Goal: Communication & Community: Answer question/provide support

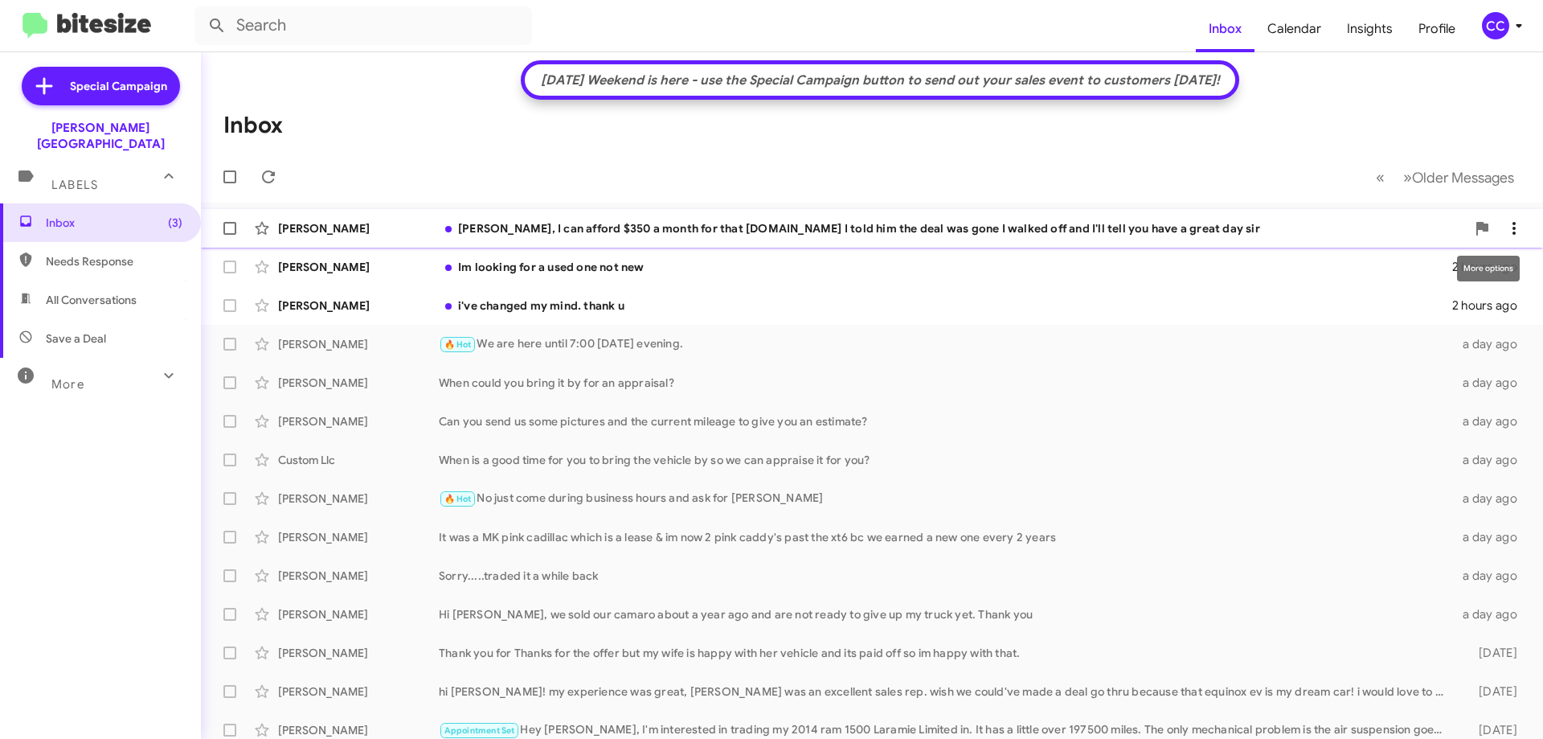
click at [1511, 225] on icon at bounding box center [1514, 228] width 19 height 19
click at [1409, 273] on span "Mark as read" at bounding box center [1375, 270] width 68 height 39
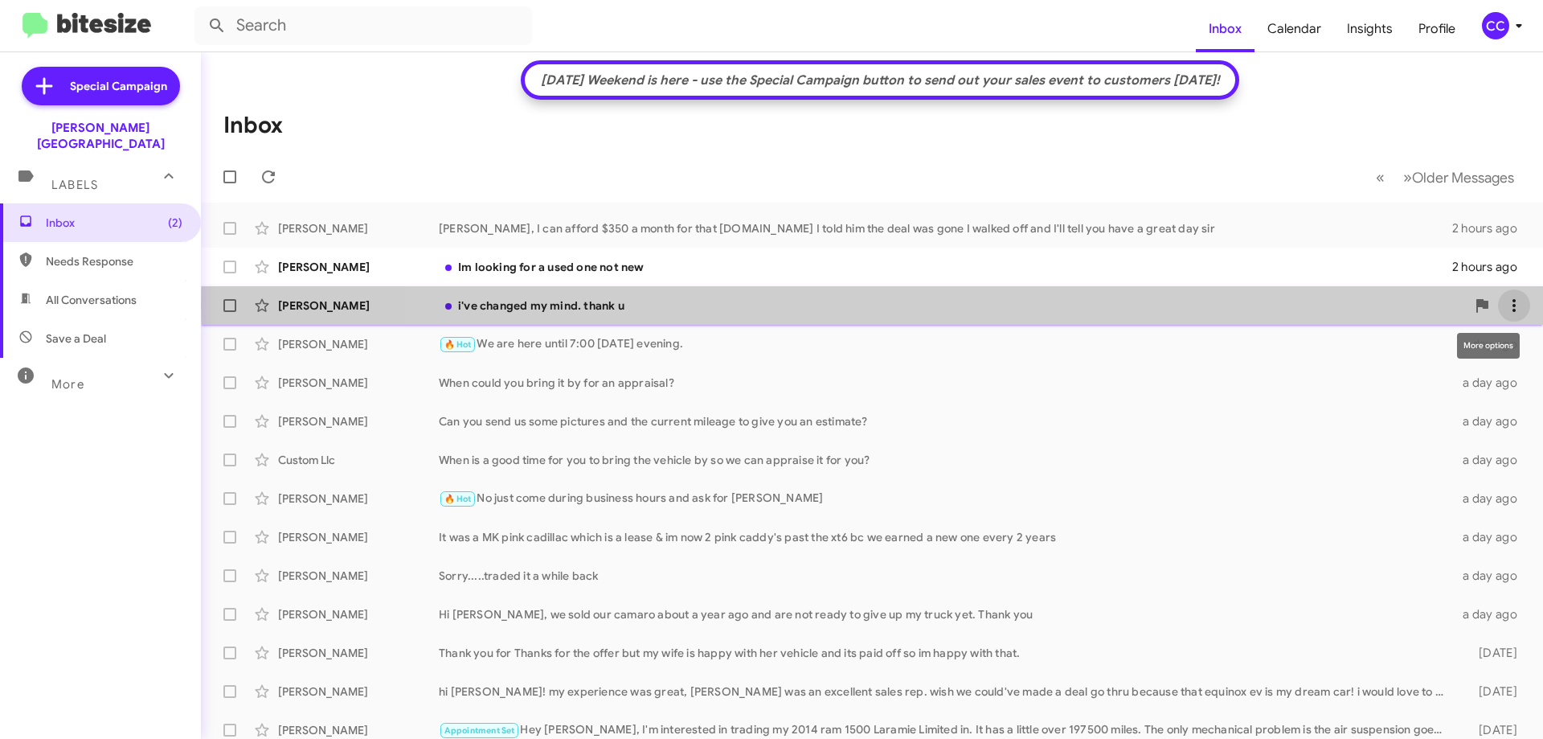
click at [1505, 305] on icon at bounding box center [1514, 305] width 19 height 19
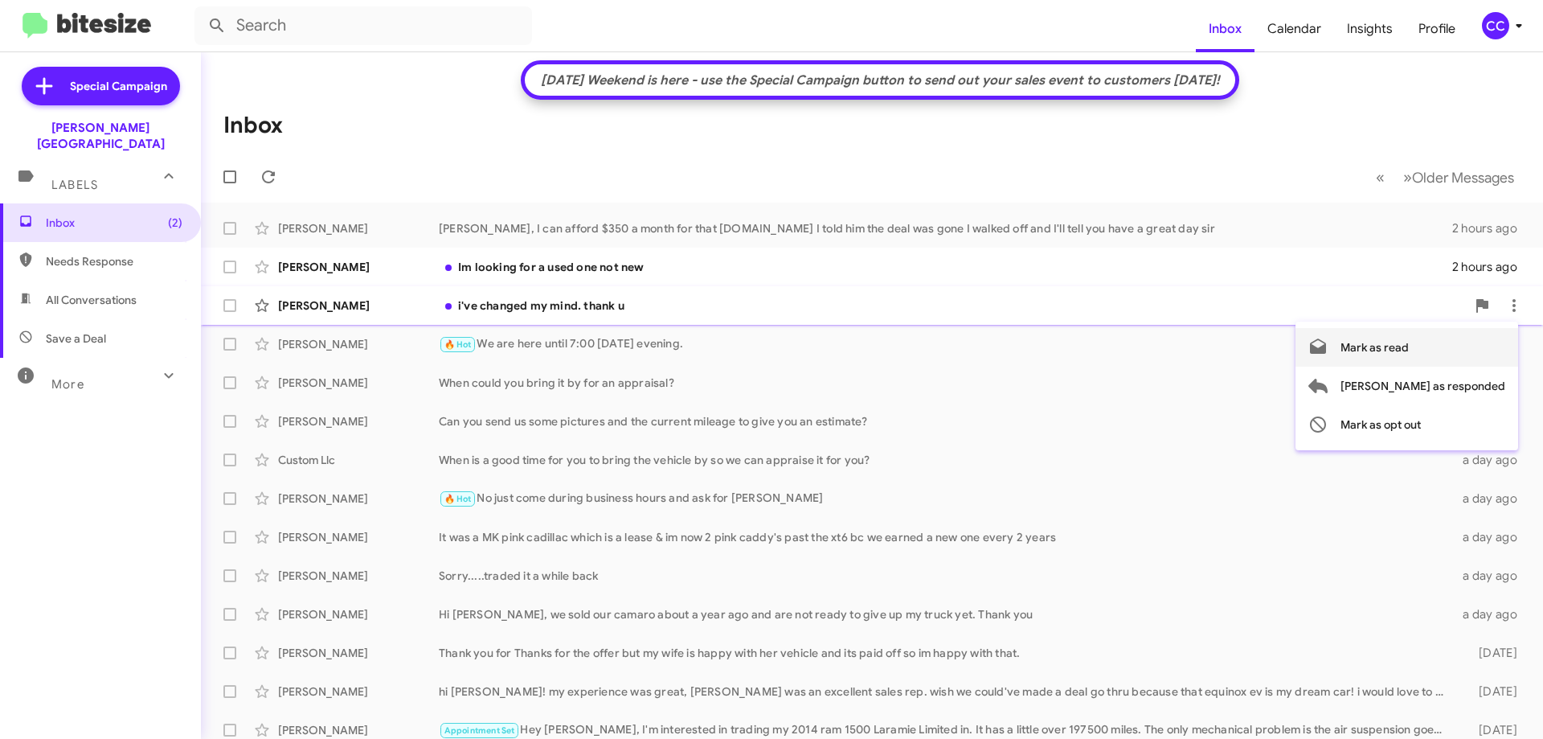
click at [1409, 346] on span "Mark as read" at bounding box center [1375, 347] width 68 height 39
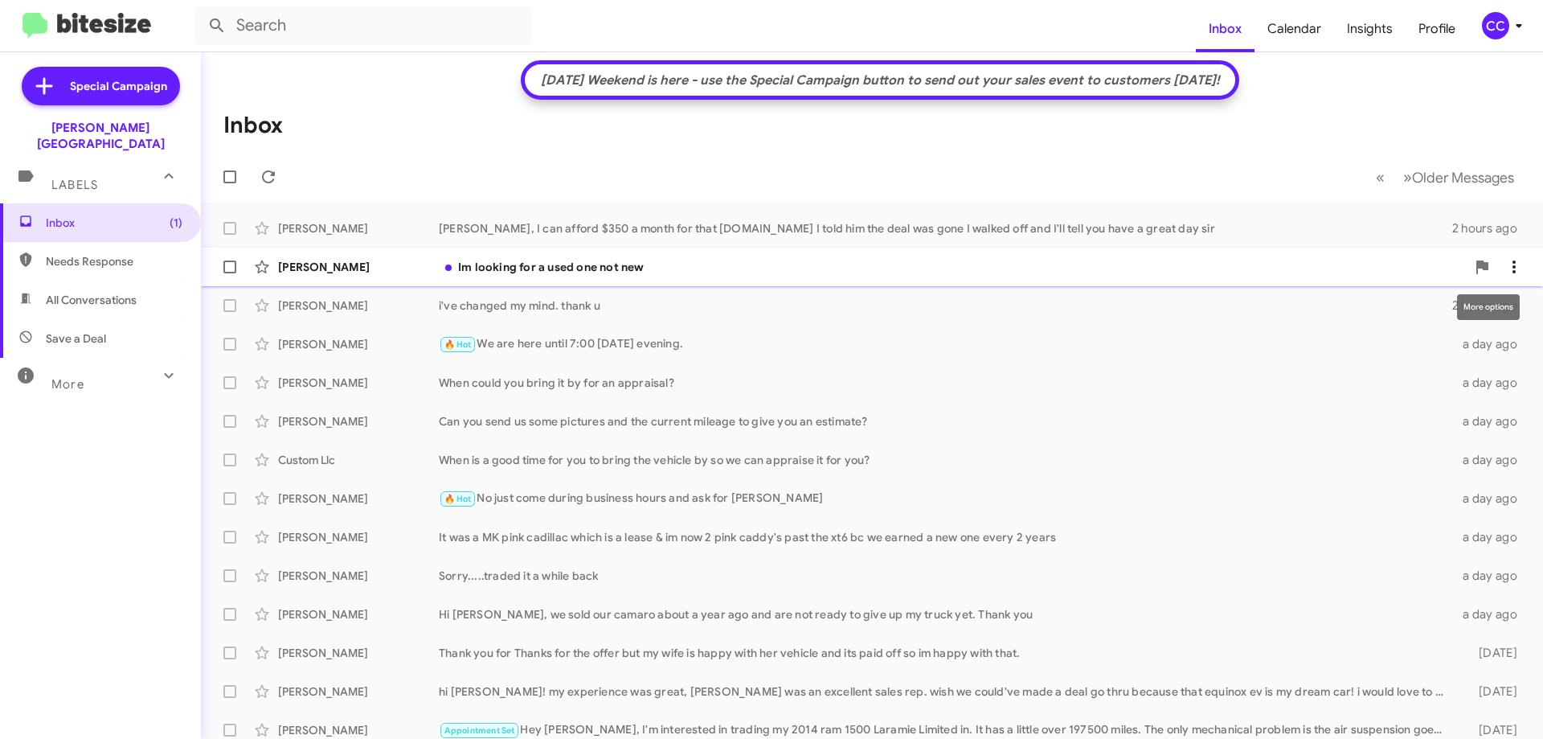
click at [1505, 268] on icon at bounding box center [1514, 266] width 19 height 19
click at [1409, 307] on span "Mark as read" at bounding box center [1375, 308] width 68 height 39
click at [102, 292] on span "All Conversations" at bounding box center [91, 300] width 91 height 16
type input "in:all-conversations"
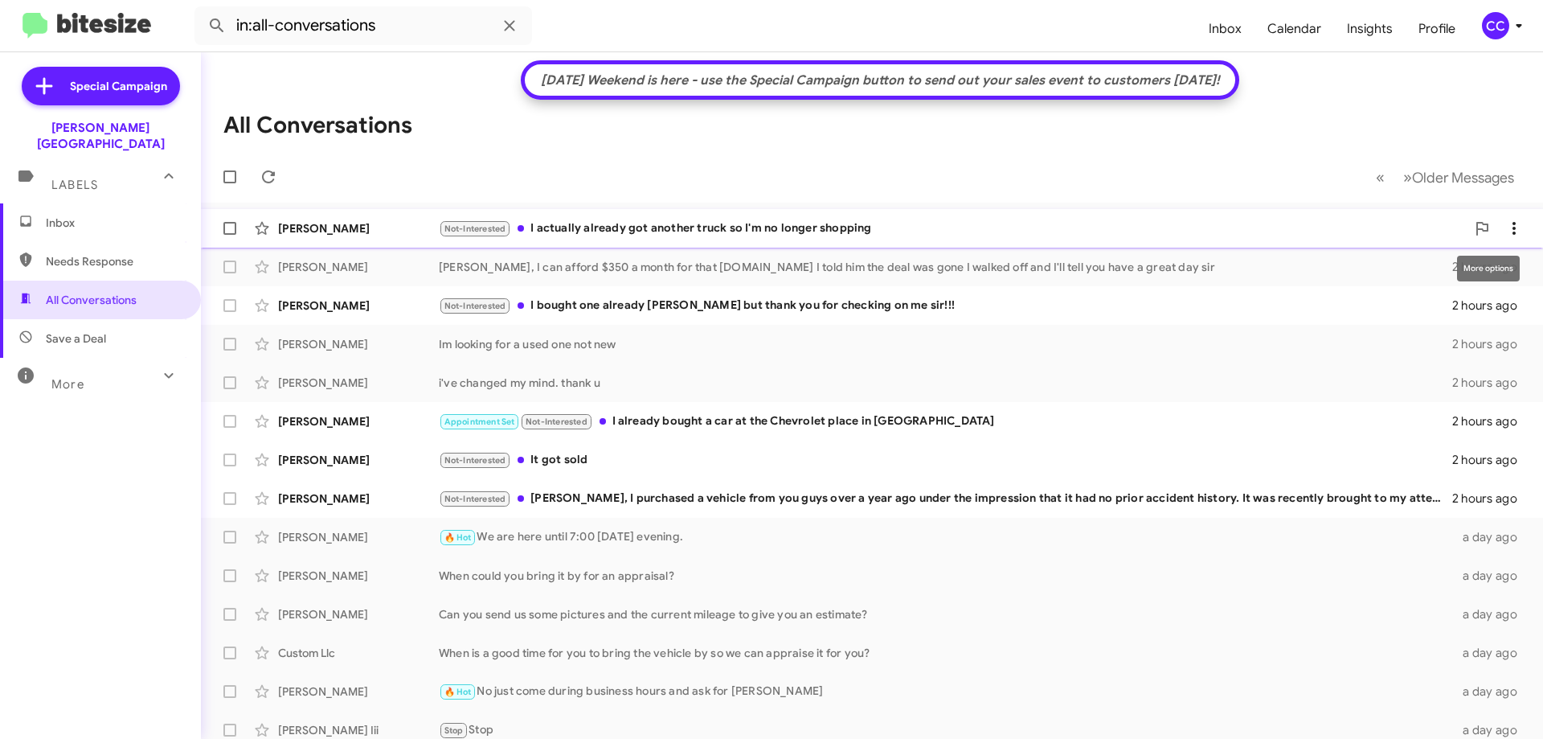
click at [1505, 229] on icon at bounding box center [1514, 228] width 19 height 19
click at [1409, 265] on span "Mark as read" at bounding box center [1375, 270] width 68 height 39
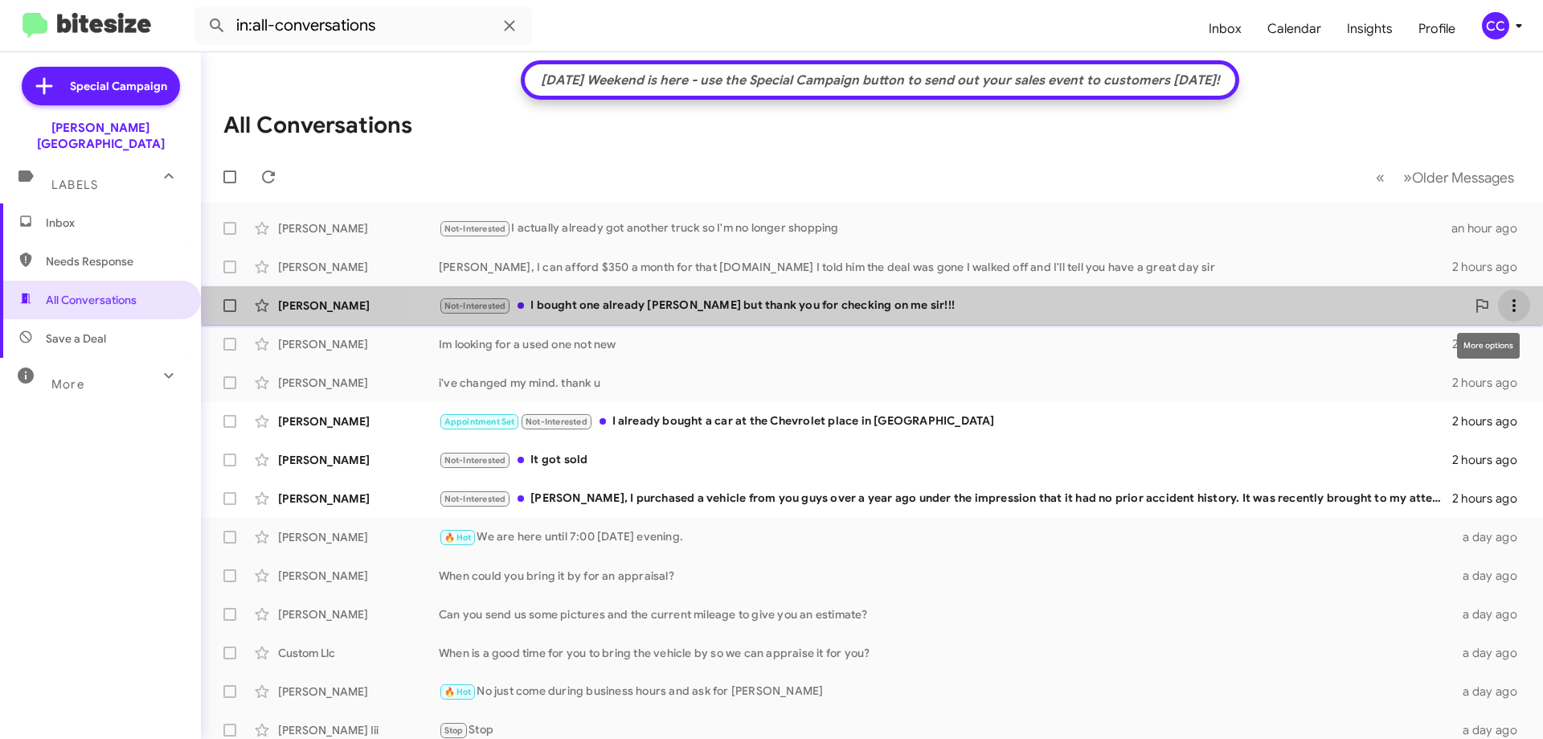
click at [1513, 306] on icon at bounding box center [1514, 305] width 3 height 13
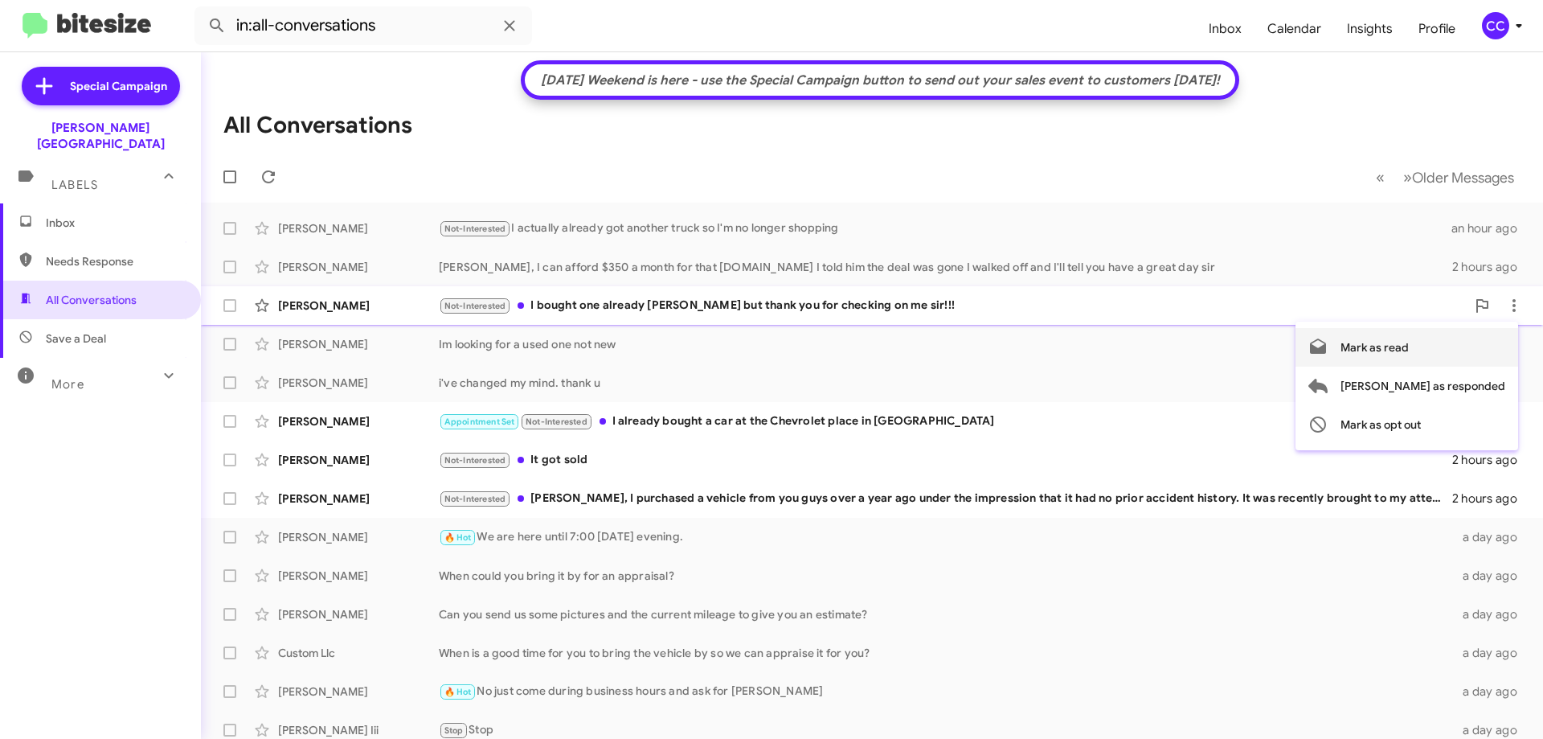
click at [1409, 347] on span "Mark as read" at bounding box center [1375, 347] width 68 height 39
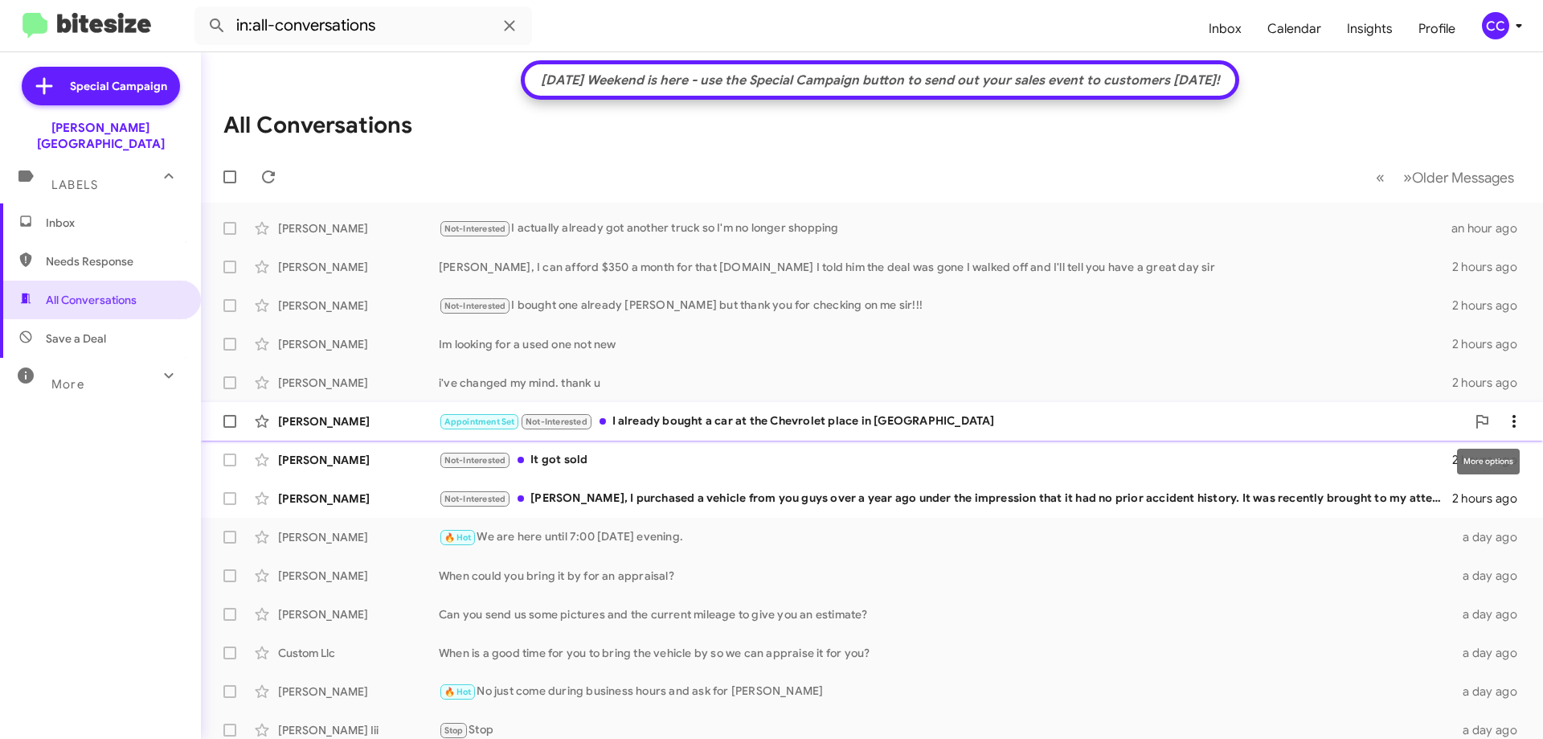
click at [1506, 425] on icon at bounding box center [1514, 421] width 19 height 19
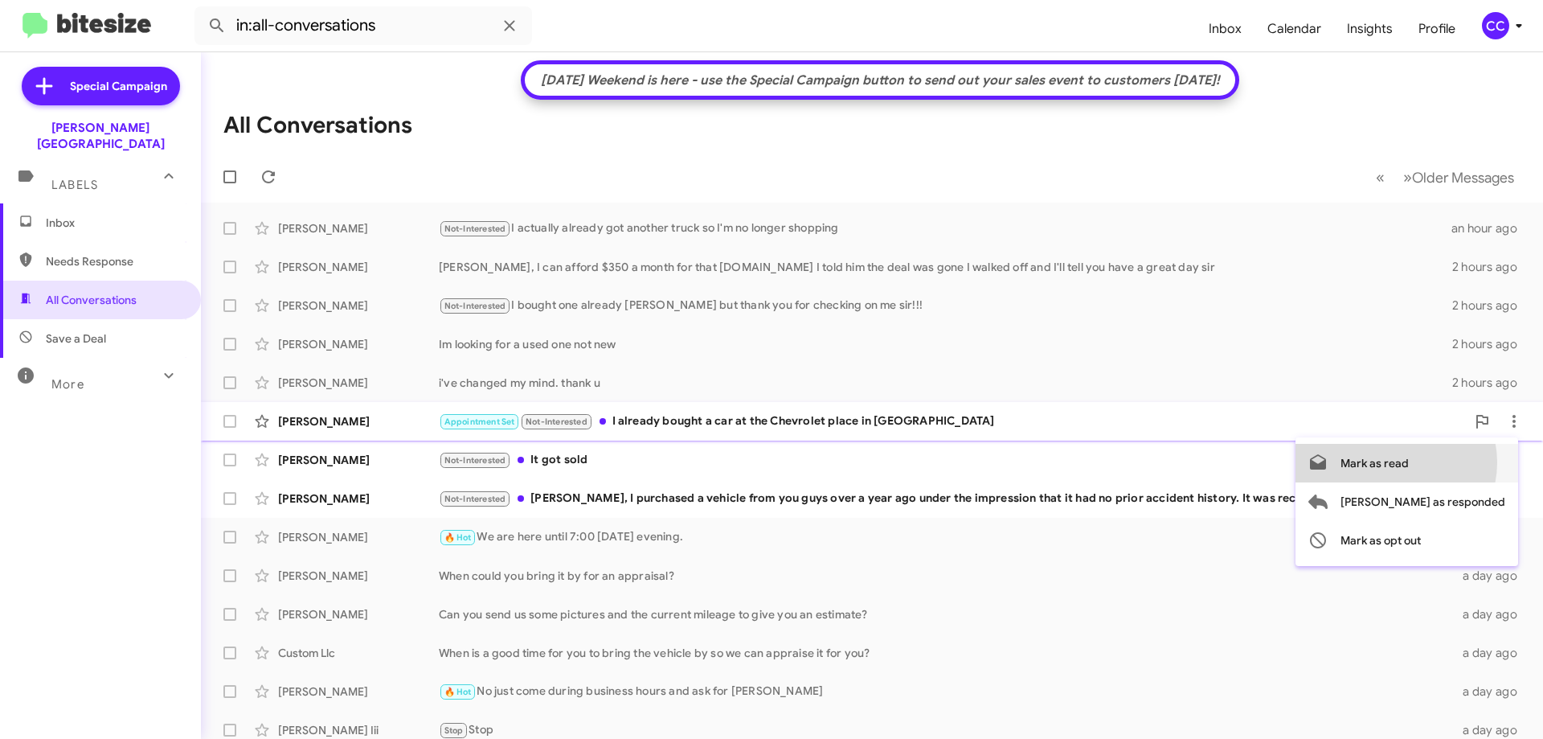
click at [1409, 462] on span "Mark as read" at bounding box center [1375, 463] width 68 height 39
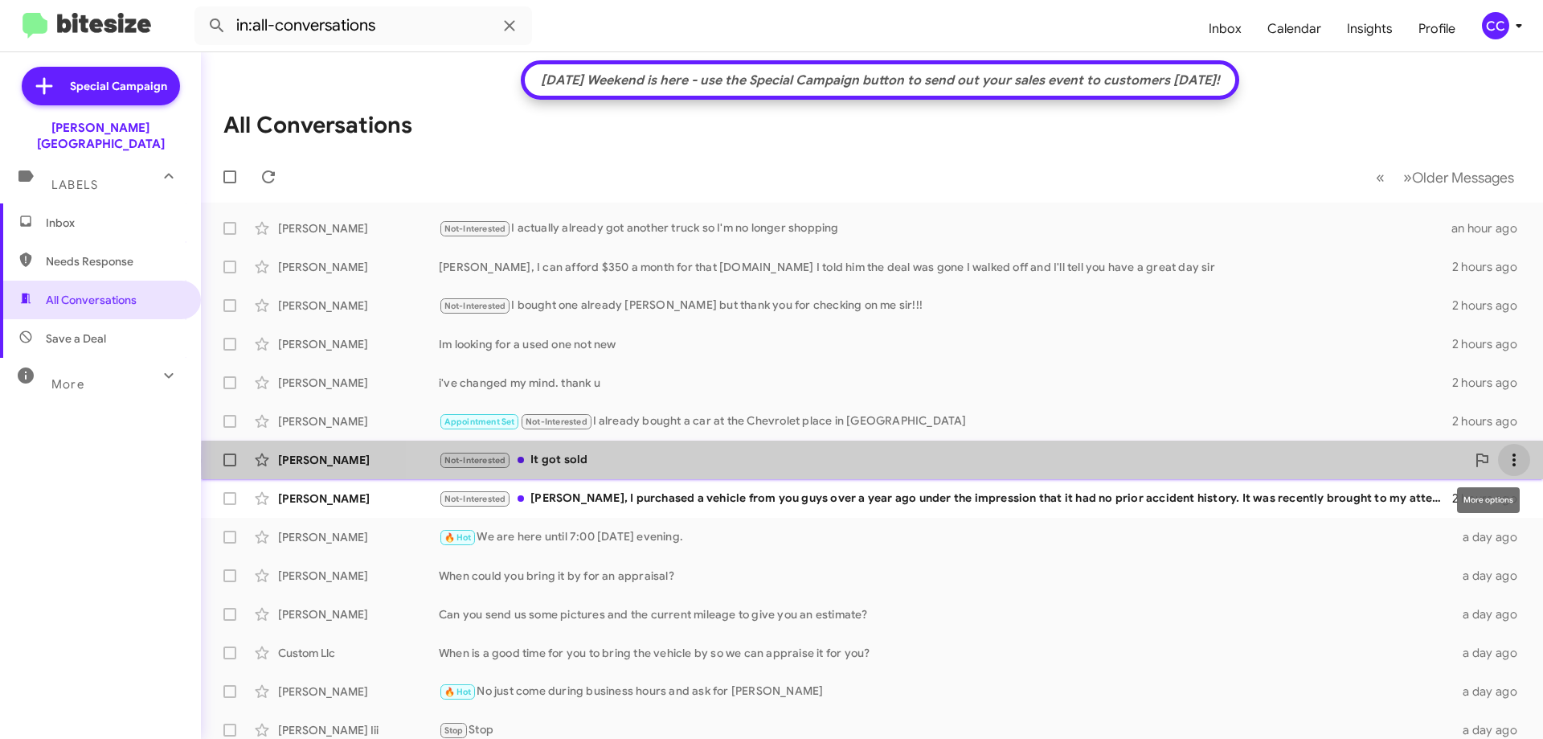
click at [1508, 461] on icon at bounding box center [1514, 459] width 19 height 19
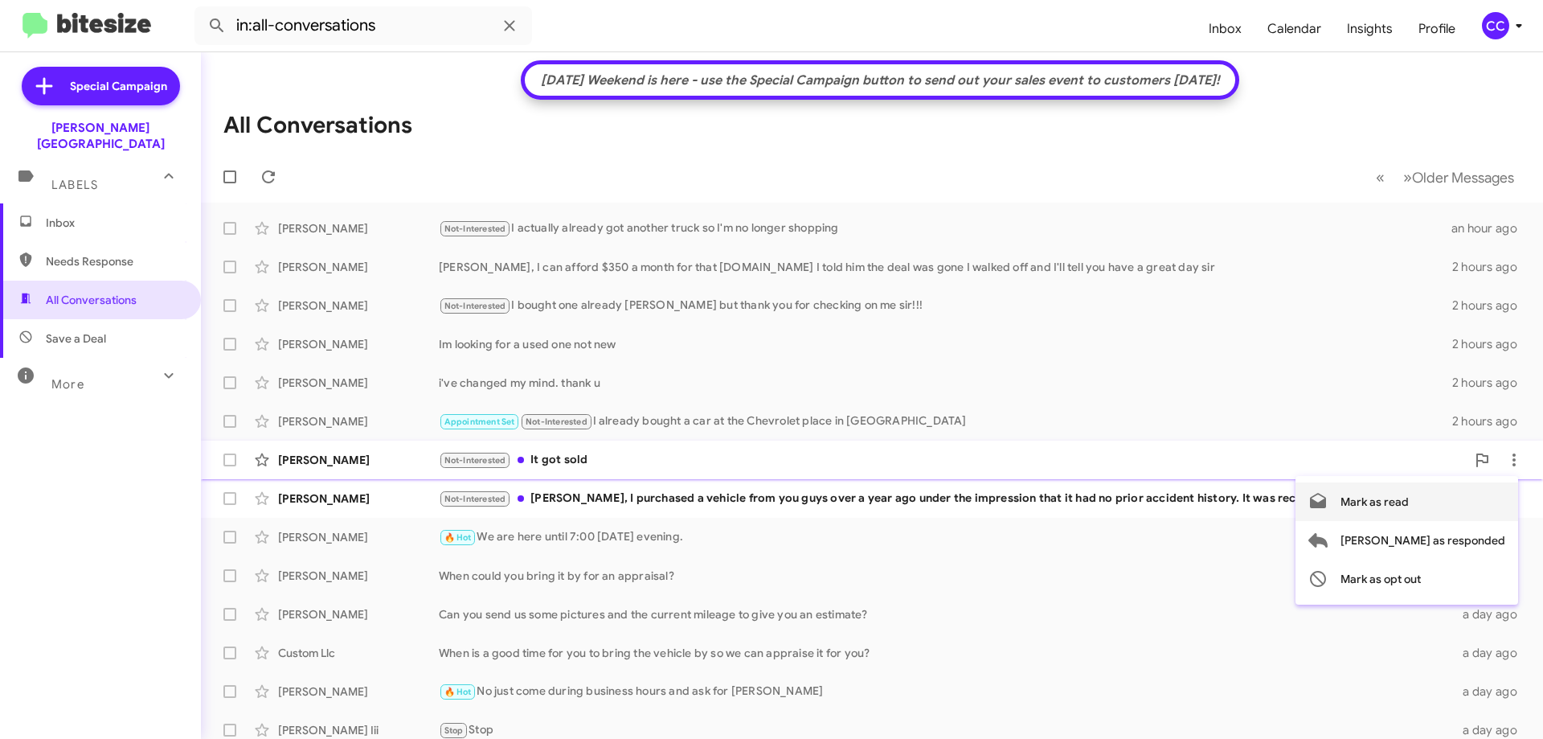
click at [1409, 502] on span "Mark as read" at bounding box center [1375, 501] width 68 height 39
click at [269, 490] on icon at bounding box center [261, 498] width 19 height 19
click at [609, 507] on div "Not-Interested [PERSON_NAME], I purchased a vehicle from you guys over a year a…" at bounding box center [952, 499] width 1027 height 18
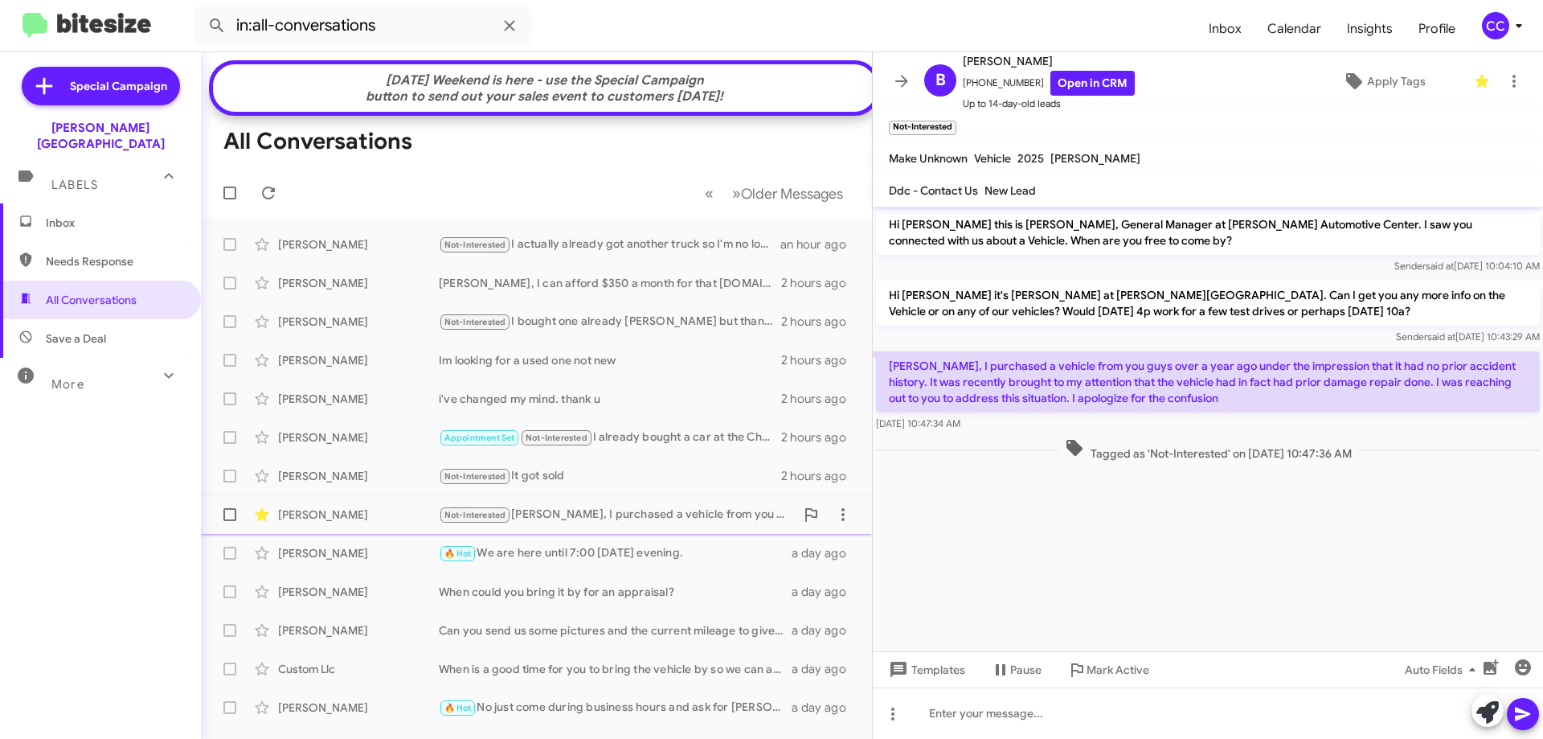
click at [295, 518] on div "[PERSON_NAME]" at bounding box center [358, 514] width 161 height 16
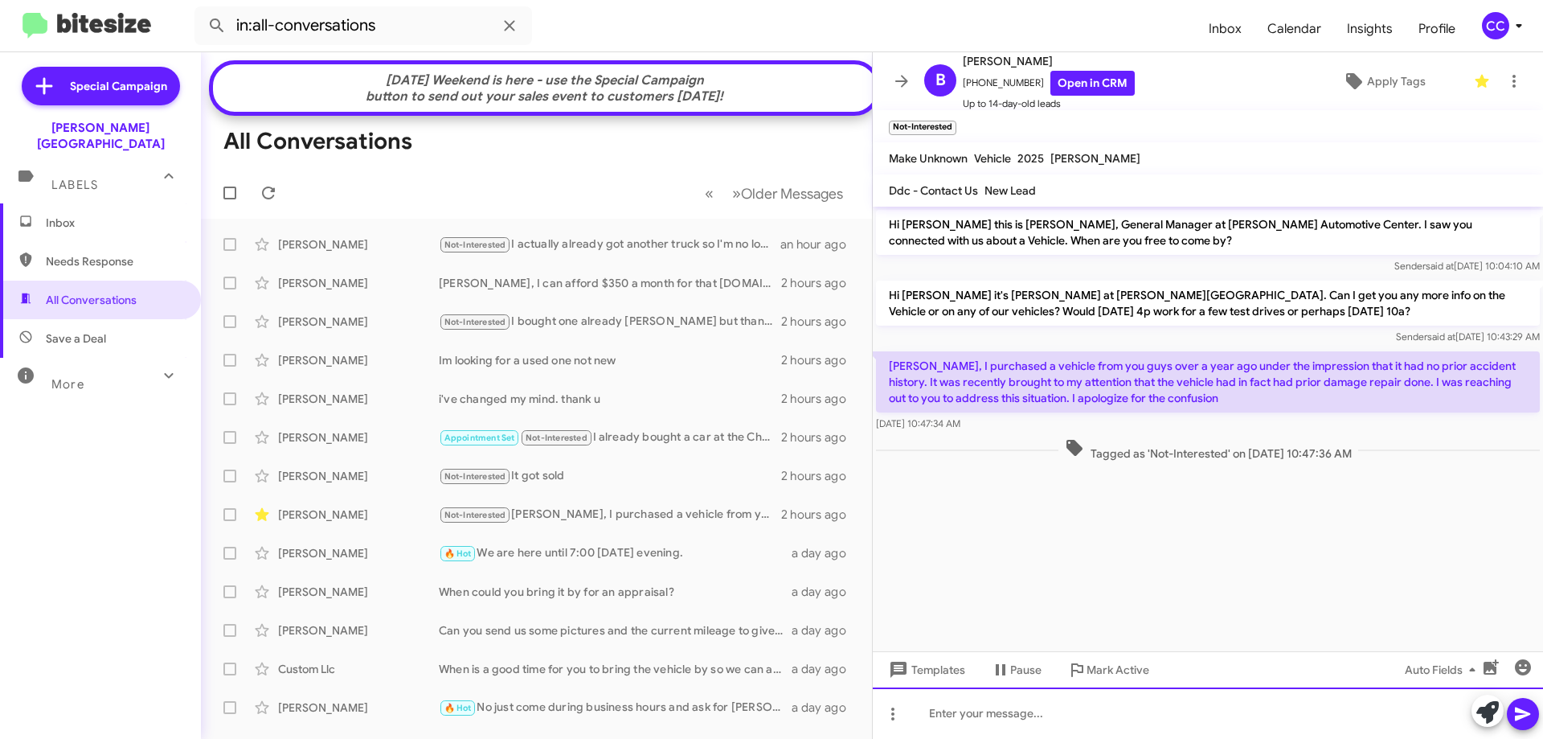
click at [949, 708] on div at bounding box center [1208, 712] width 670 height 51
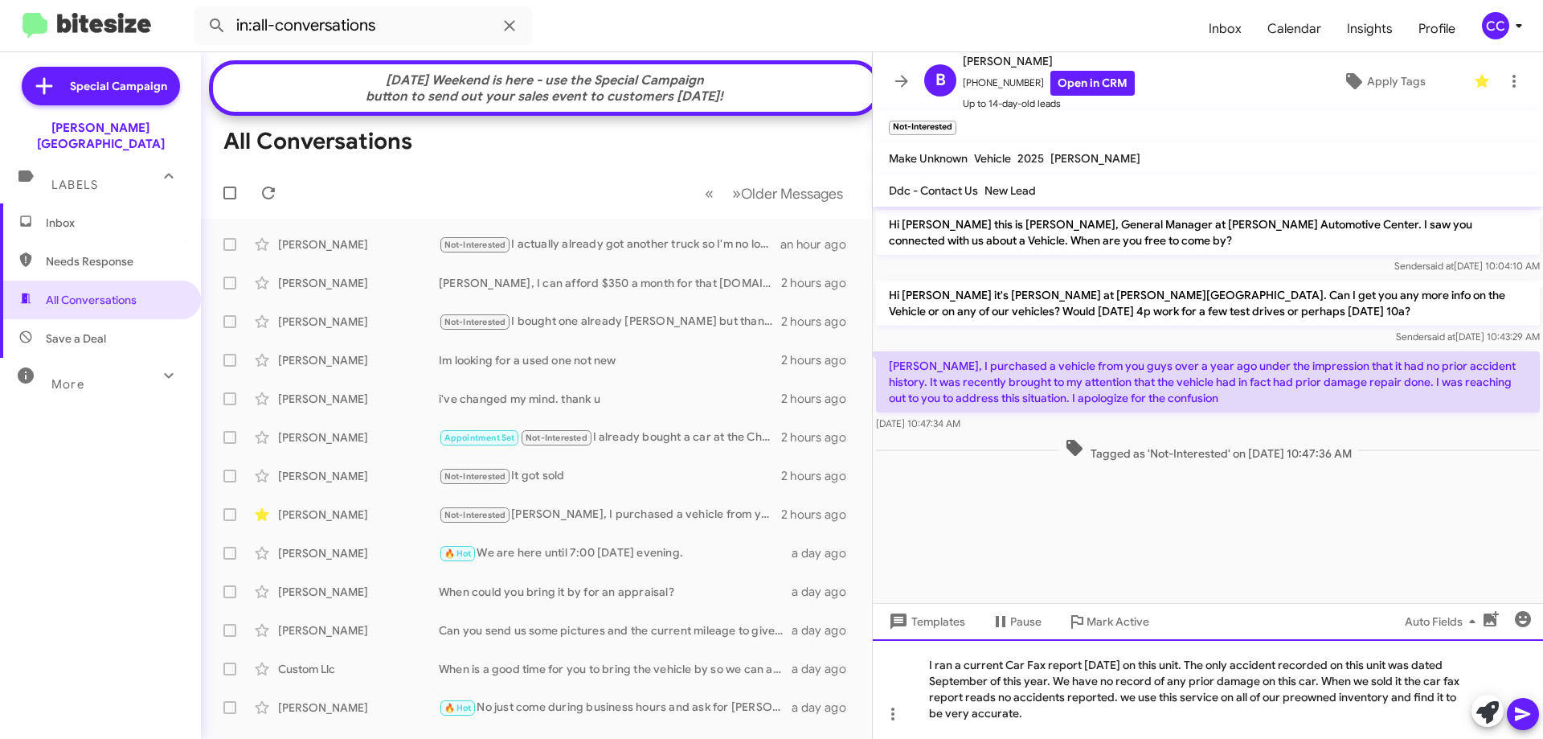
click at [1404, 679] on div "I ran a current Car Fax report [DATE] on this unit. The only accident recorded …" at bounding box center [1208, 689] width 670 height 100
click at [1249, 696] on div "I ran a current Car Fax report [DATE] on this unit. The only accident recorded …" at bounding box center [1208, 689] width 670 height 100
click at [1301, 692] on div "I ran a current Car Fax report [DATE] on this unit. The only accident recorded …" at bounding box center [1208, 689] width 670 height 100
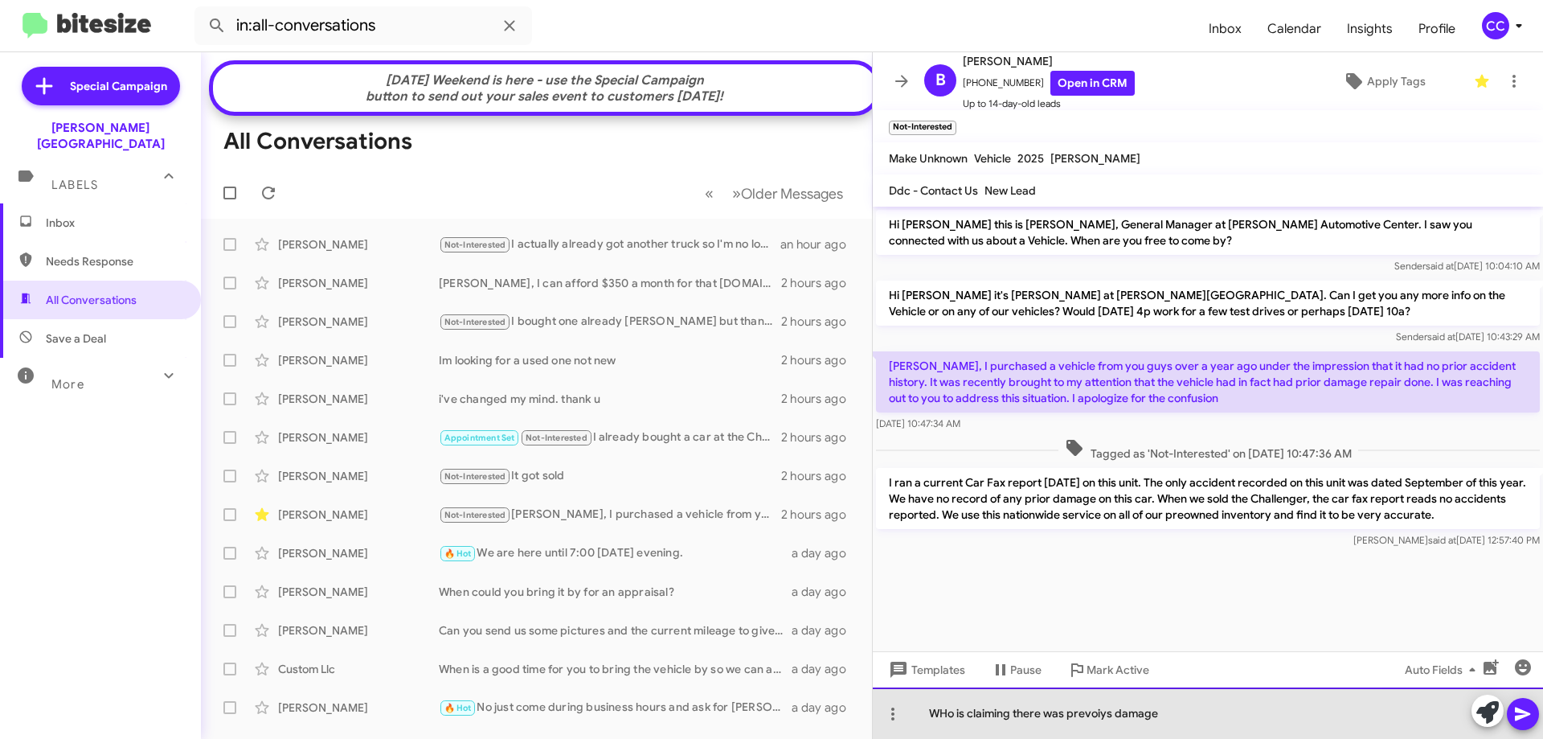
click at [953, 711] on div "WHo is claiming there was prevoiys damage" at bounding box center [1208, 712] width 670 height 51
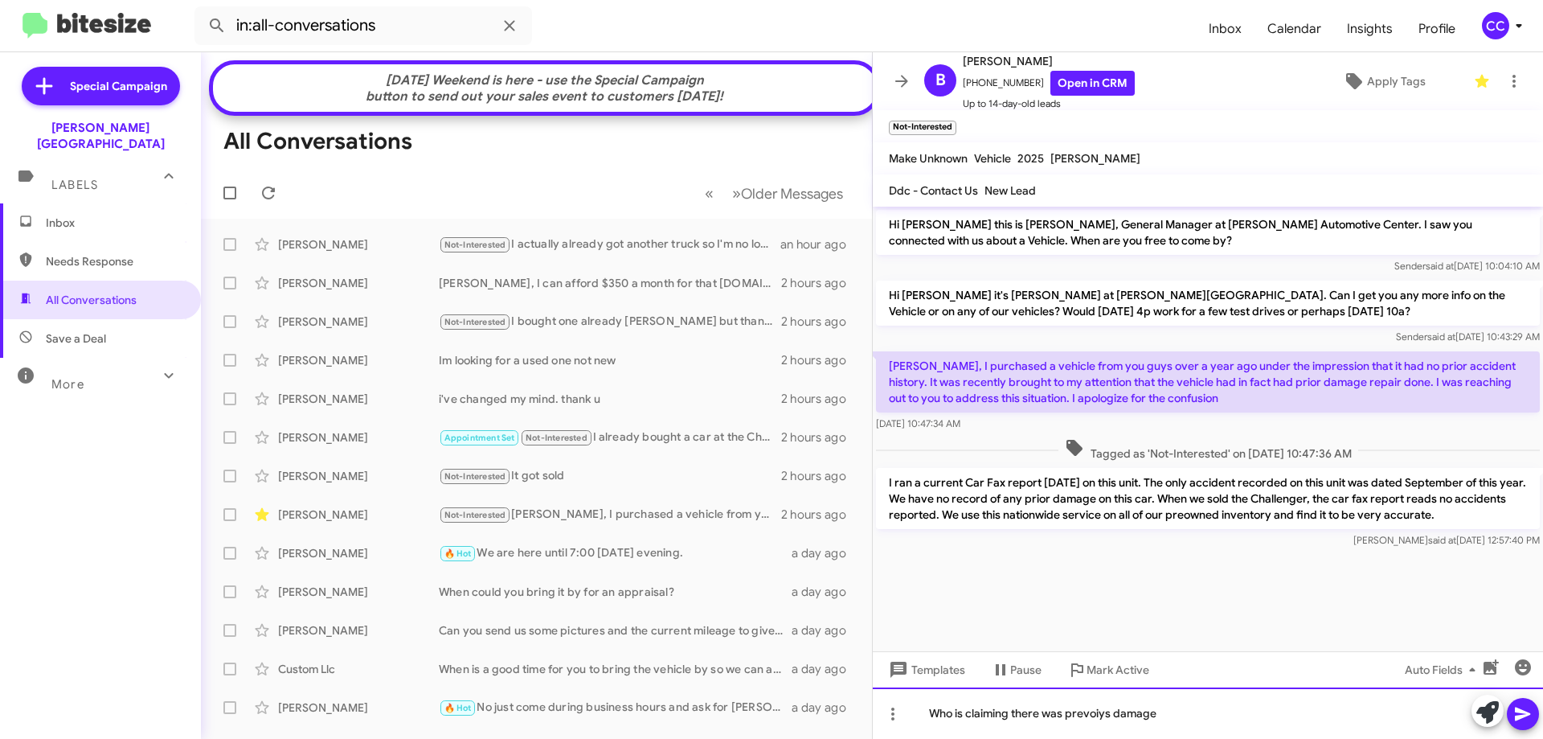
click at [1111, 715] on div "Who is claiming there was prevoiys damage" at bounding box center [1208, 712] width 670 height 51
click at [1161, 708] on div "Who is claiming there was previous damage" at bounding box center [1208, 712] width 670 height 51
click at [1301, 708] on div "Who is claiming there was previous damage on your car? Let us know if we can he…" at bounding box center [1208, 712] width 670 height 51
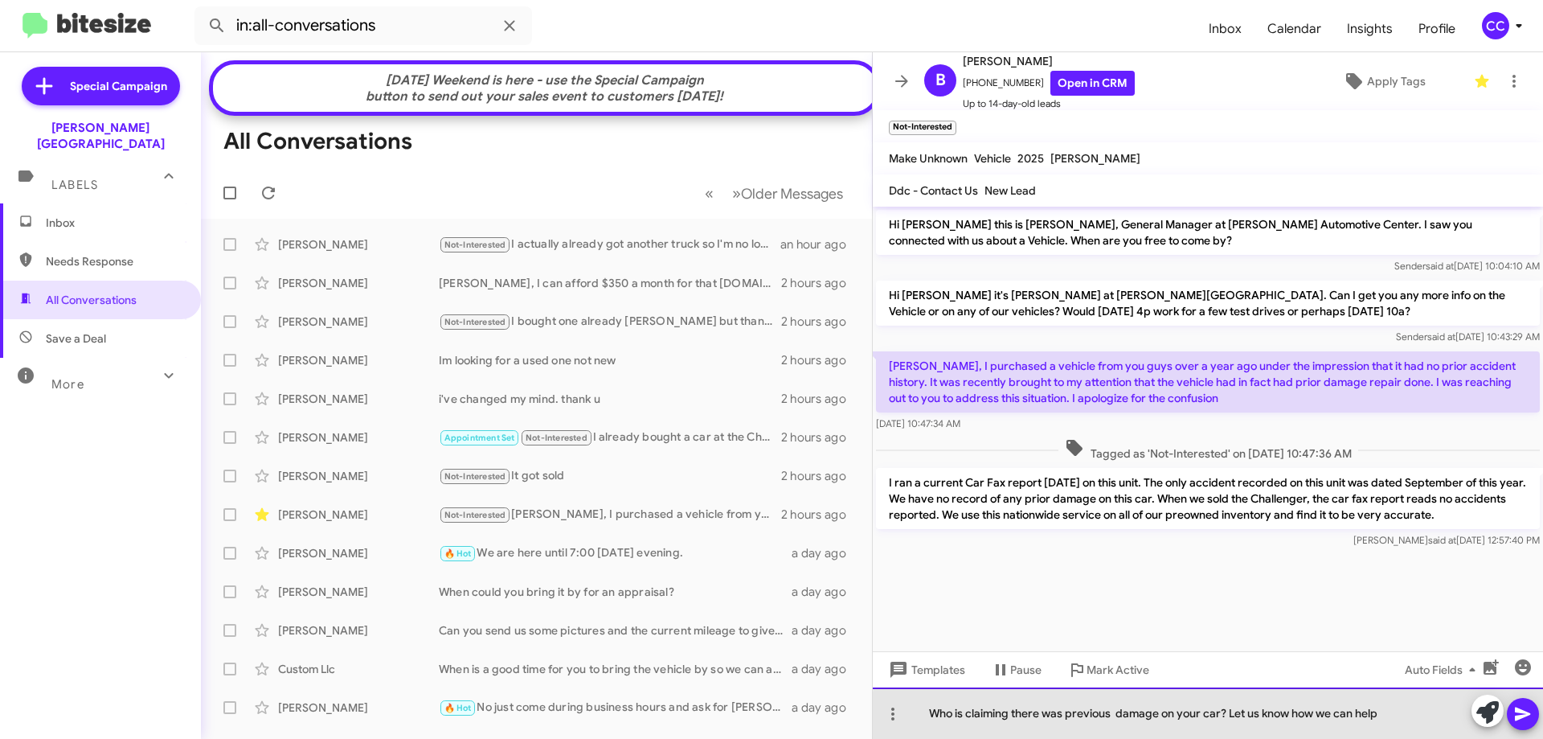
click at [1388, 720] on div "Who is claiming there was previous damage on your car? Let us know how we can h…" at bounding box center [1208, 712] width 670 height 51
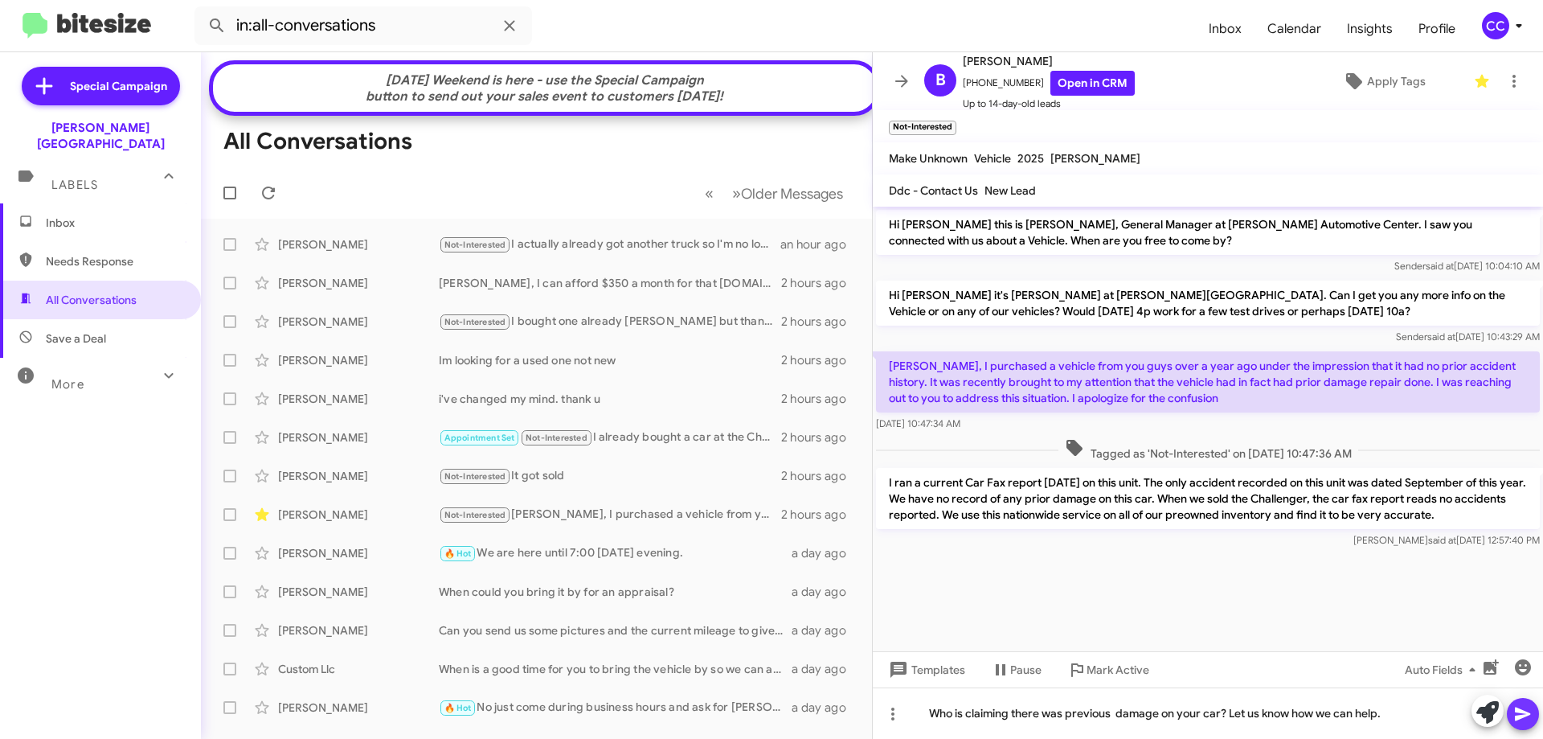
click at [1534, 715] on button at bounding box center [1523, 714] width 32 height 32
